Goal: Entertainment & Leisure: Browse casually

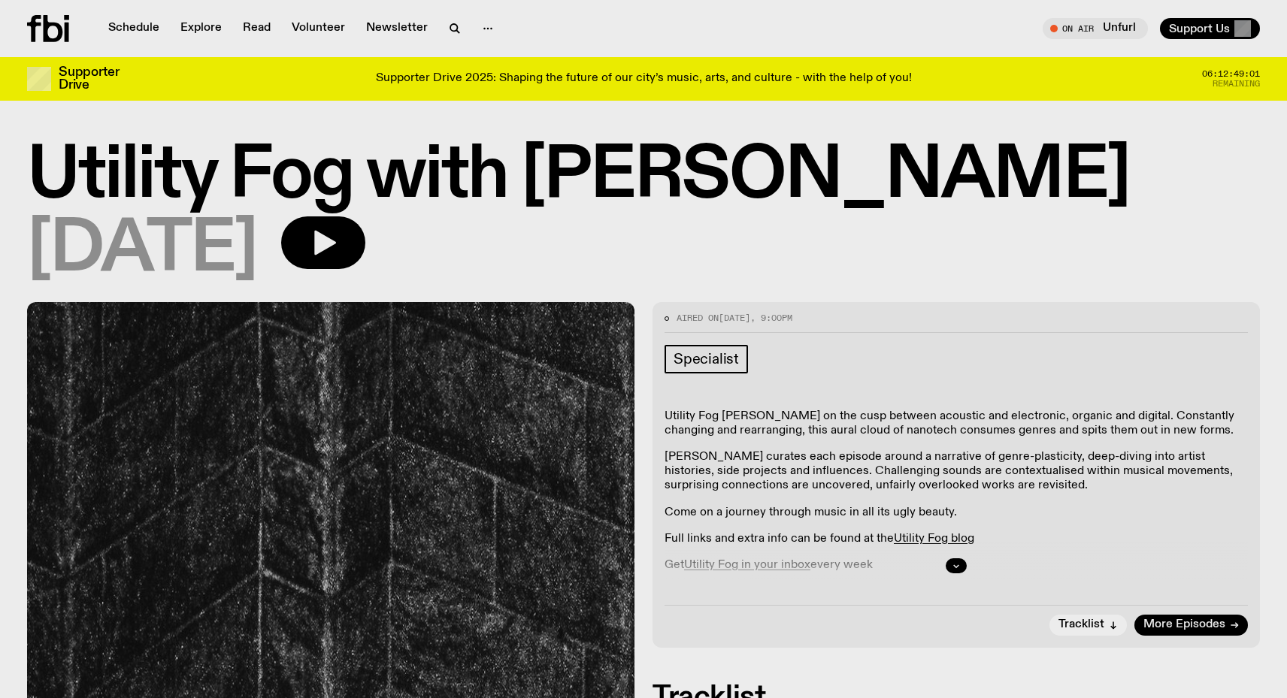
click at [963, 317] on div "Aired on 14.09.25 , 9:00pm" at bounding box center [956, 323] width 583 height 18
